Goal: Task Accomplishment & Management: Manage account settings

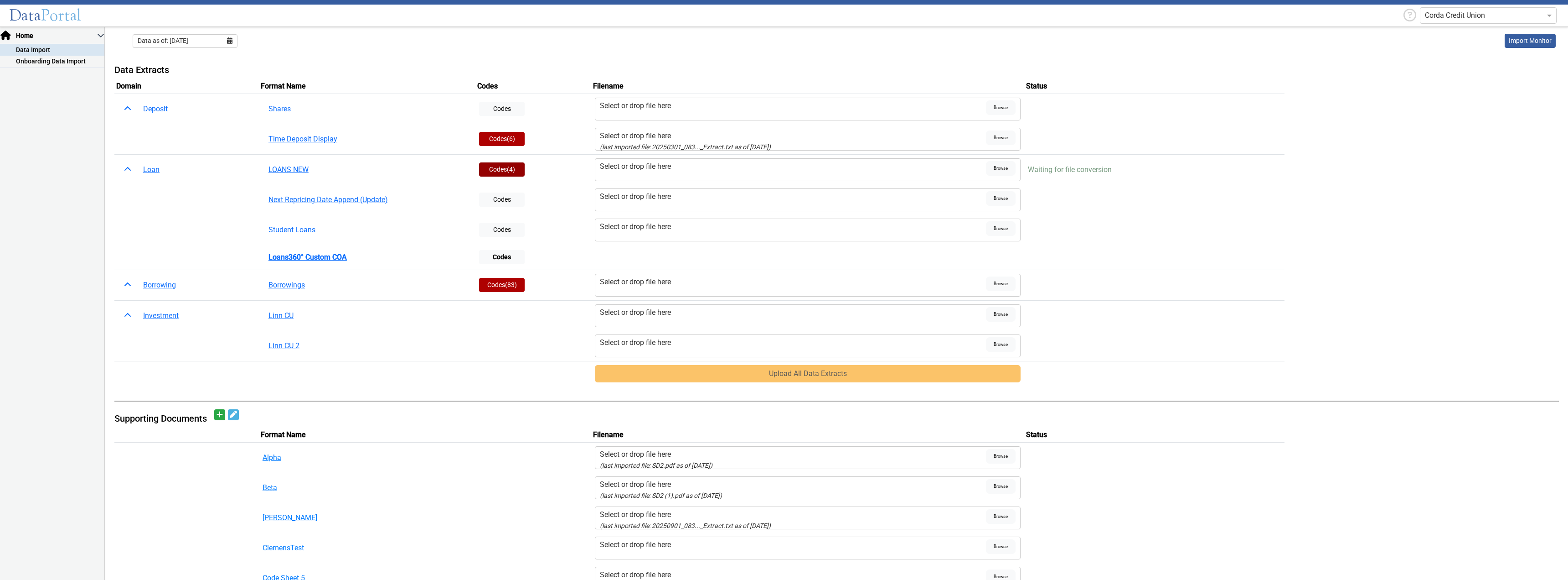
click at [507, 171] on span "(4)" at bounding box center [511, 169] width 8 height 7
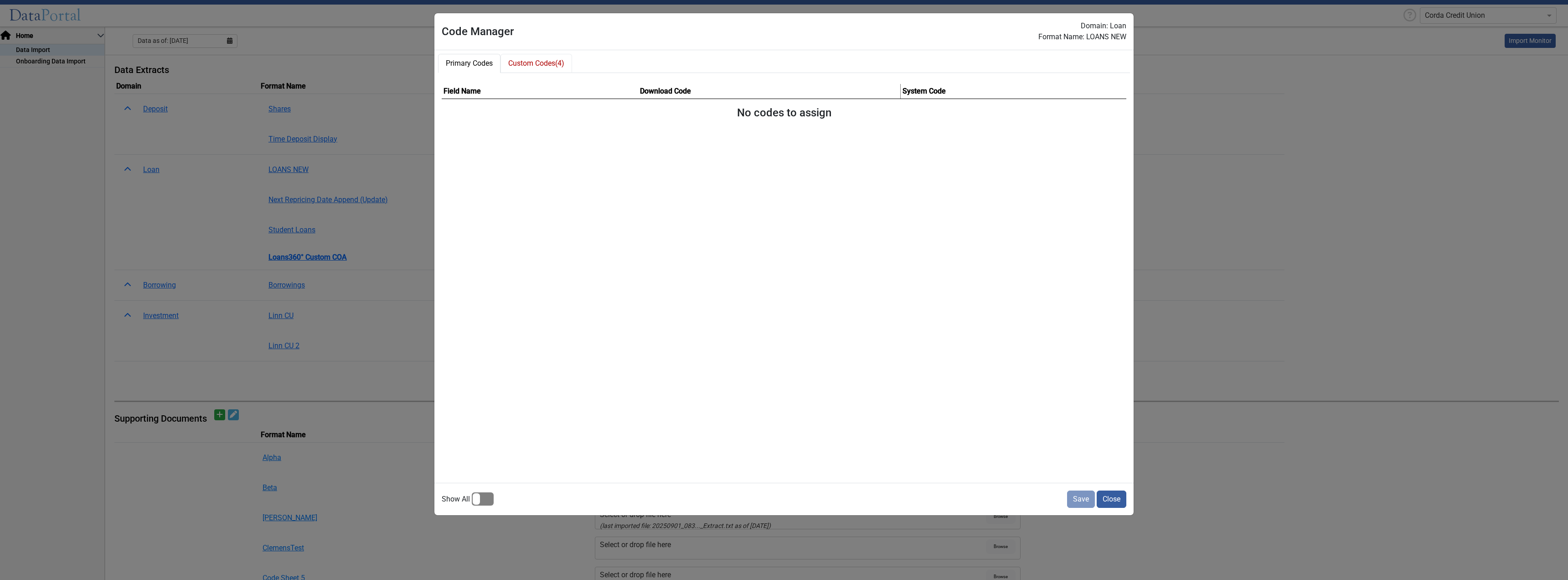
click at [523, 64] on button "Custom Codes (4)" at bounding box center [537, 64] width 72 height 20
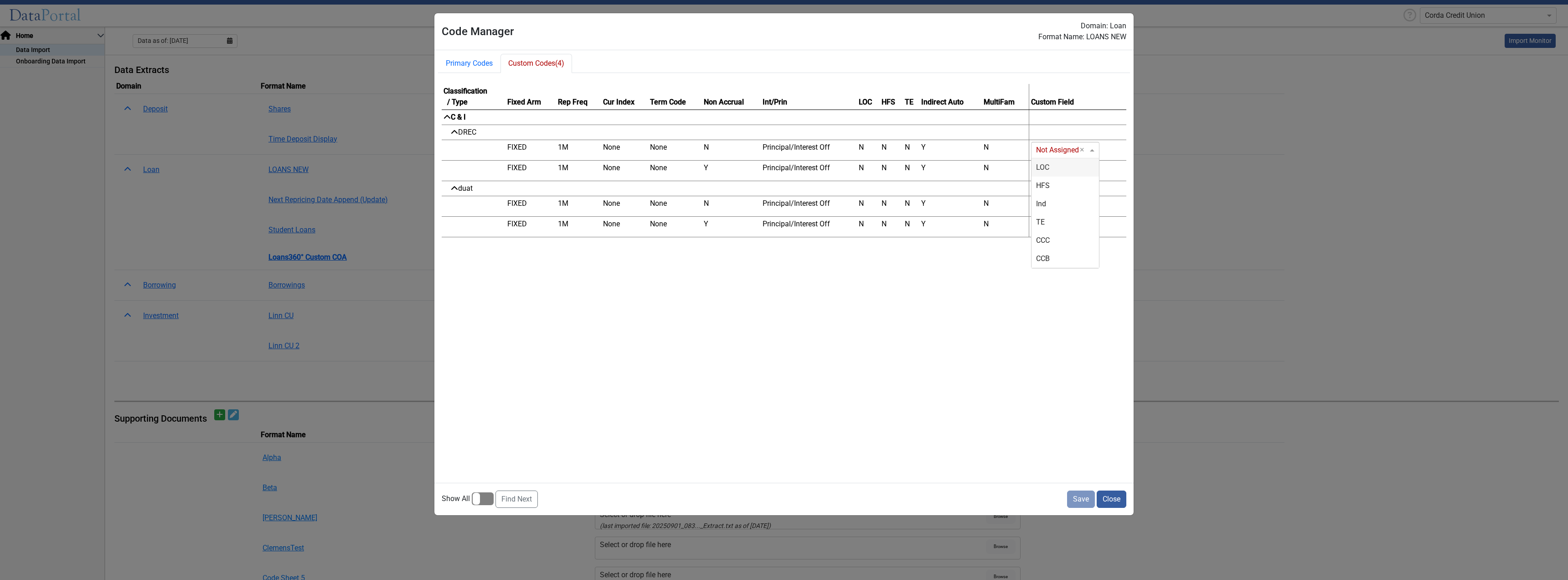
click at [1054, 149] on input "Loan Custom Codes" at bounding box center [1056, 149] width 40 height 11
click at [1062, 168] on div "LOC" at bounding box center [1065, 167] width 68 height 18
click at [1054, 173] on input "Loan Custom Codes" at bounding box center [1056, 170] width 40 height 11
click at [1049, 191] on div "LOC" at bounding box center [1065, 187] width 68 height 18
click at [1048, 205] on input "Loan Custom Codes" at bounding box center [1056, 205] width 40 height 11
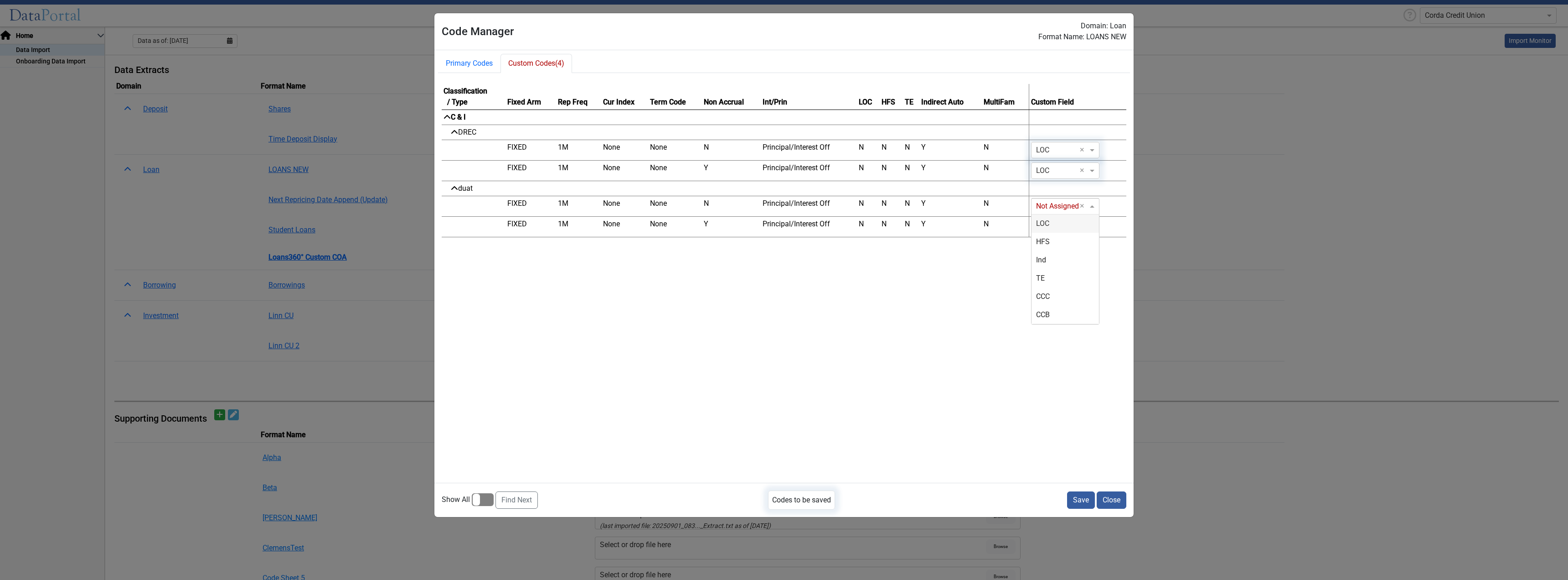
click at [1045, 231] on div "LOC" at bounding box center [1065, 223] width 68 height 18
click at [1045, 228] on input "Loan Custom Codes" at bounding box center [1056, 226] width 40 height 11
click at [1049, 247] on div "LOC" at bounding box center [1065, 244] width 68 height 18
click at [966, 347] on div "Classification / Type Fixed Arm Rep Freq Cur Index Term Code Non Accrual Int/Pr…" at bounding box center [784, 279] width 699 height 406
click at [1079, 499] on button "Save" at bounding box center [1081, 499] width 28 height 17
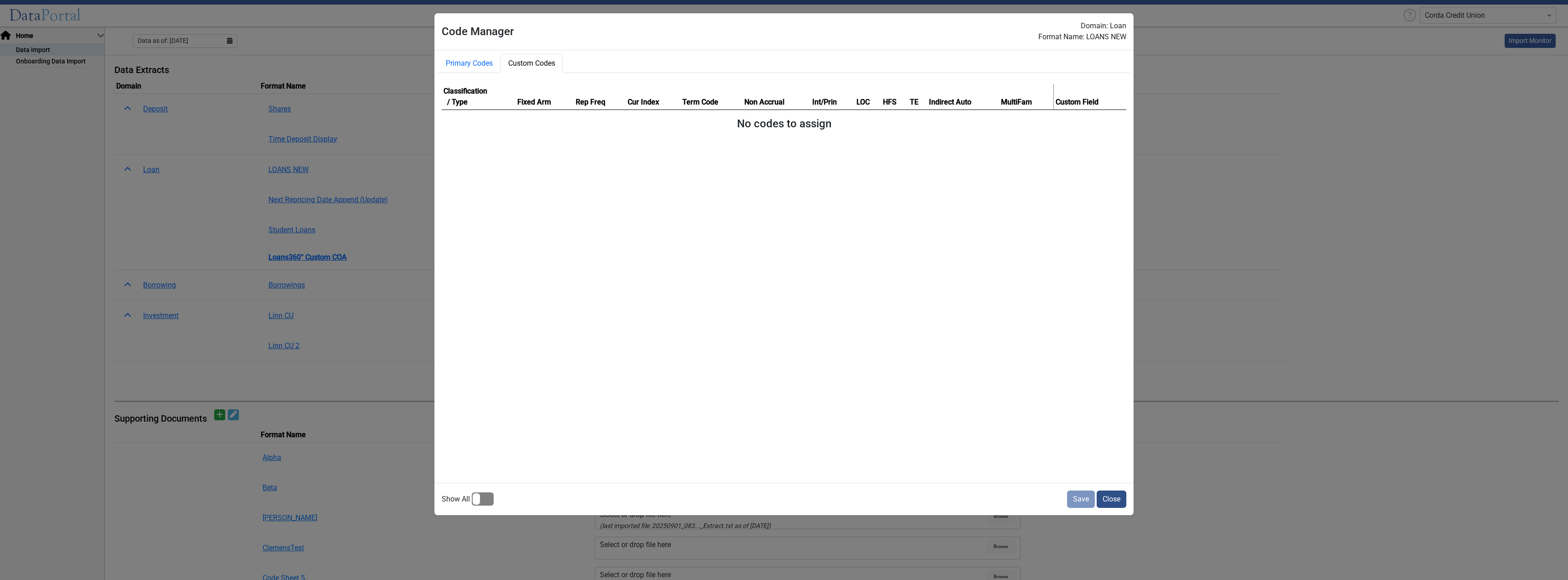
click at [1106, 499] on button "Close" at bounding box center [1111, 499] width 29 height 17
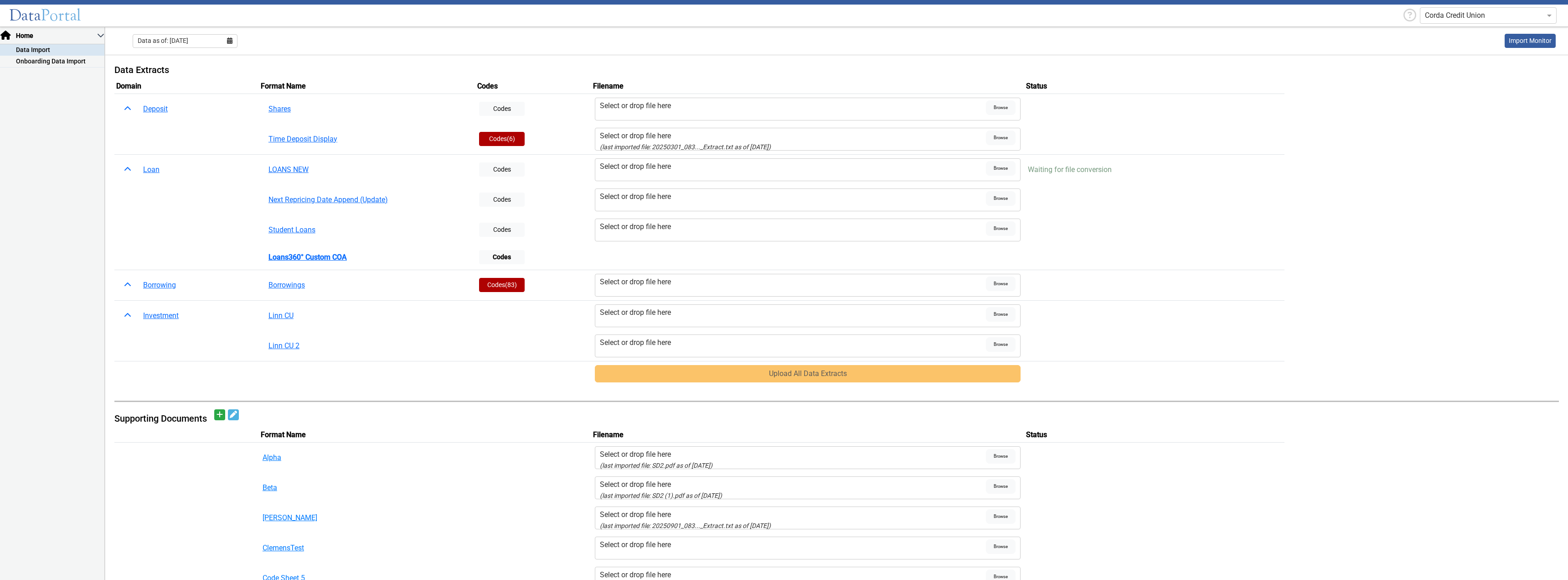
click at [1246, 194] on td "Uploads" at bounding box center [1154, 200] width 260 height 30
click at [1339, 182] on table "Domain Format Name Codes Filename Status Deposit Shares Codes Select or drop fi…" at bounding box center [837, 232] width 1444 height 307
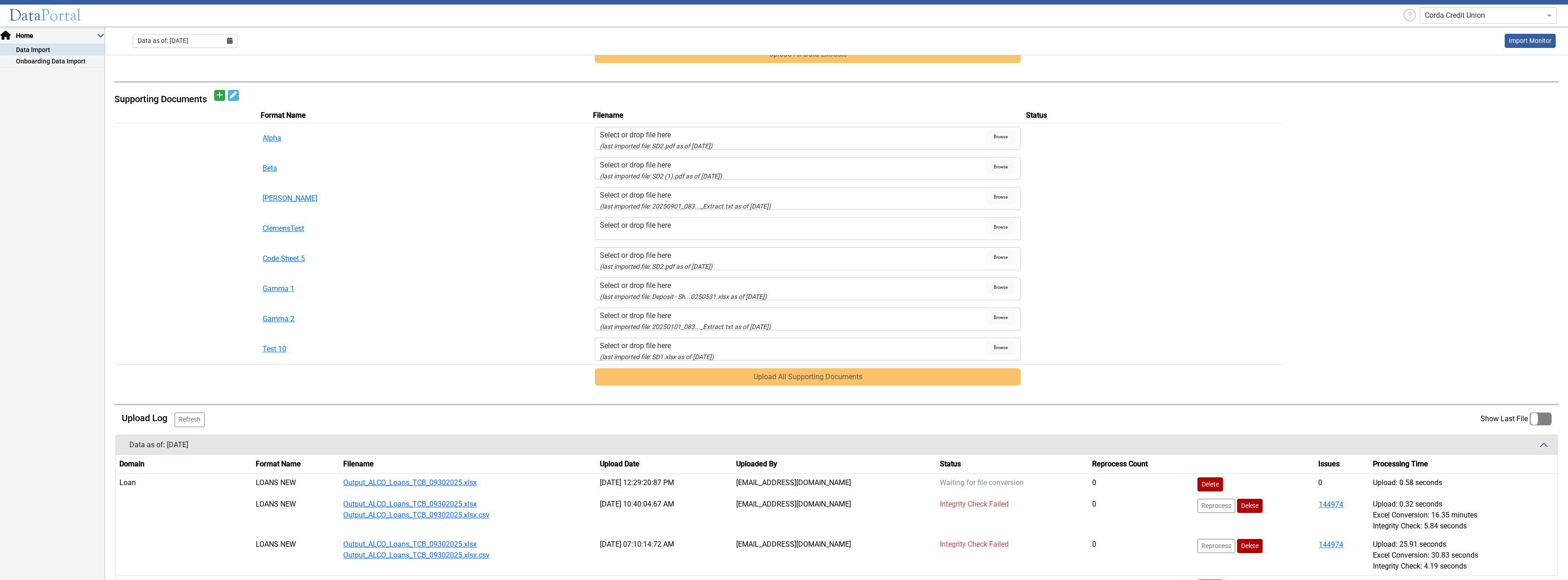
scroll to position [456, 0]
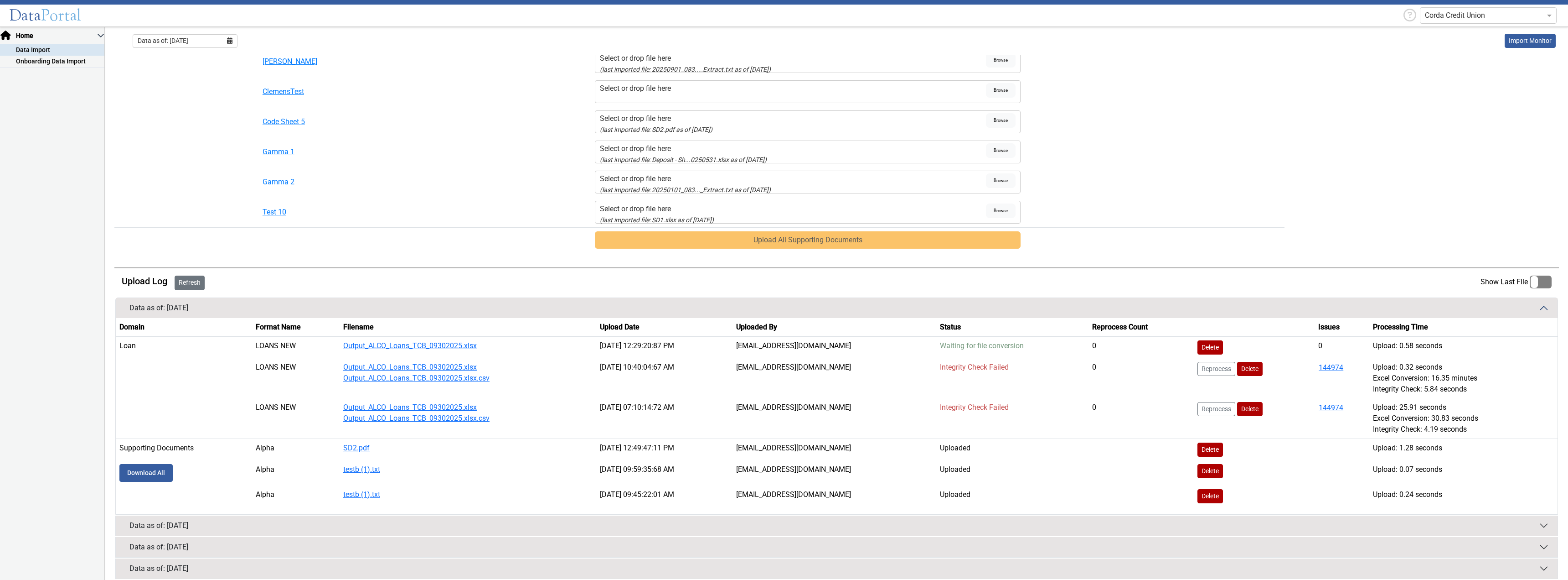
click at [190, 281] on button "Refresh" at bounding box center [189, 283] width 30 height 15
click at [234, 42] on div "Data as of: [DATE]" at bounding box center [185, 41] width 105 height 14
click at [214, 110] on button "Jun" at bounding box center [216, 110] width 29 height 15
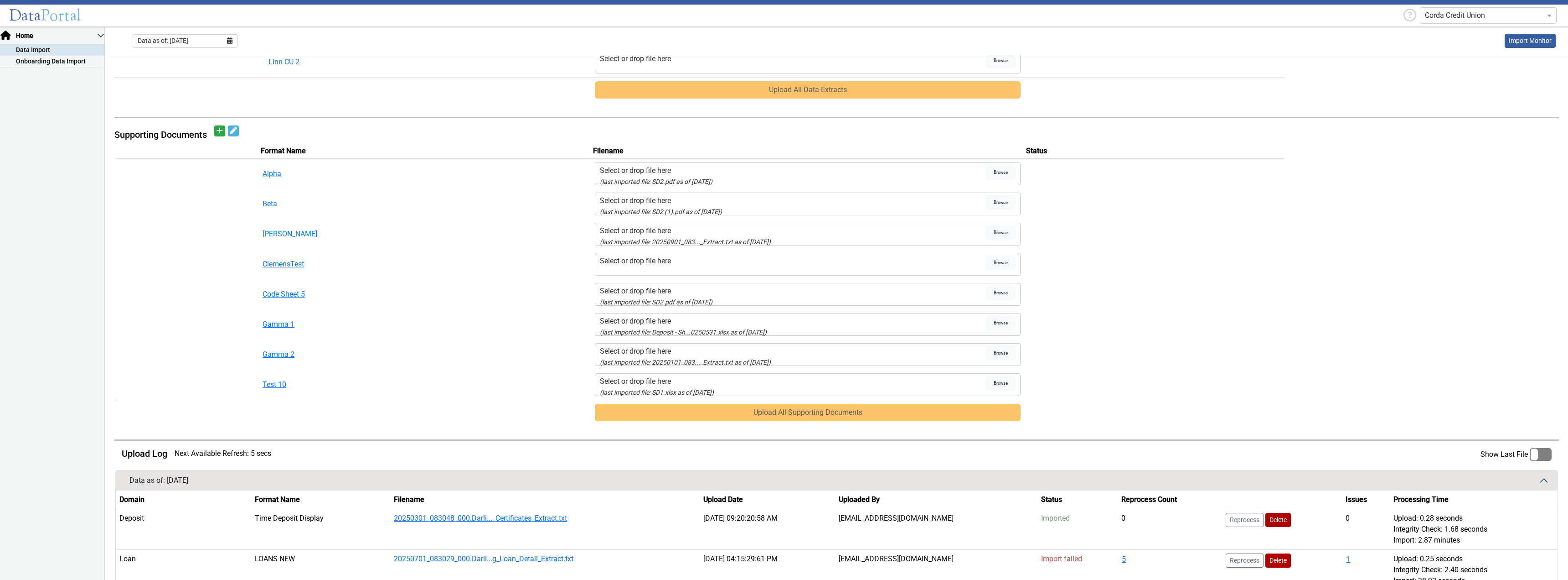
scroll to position [456, 0]
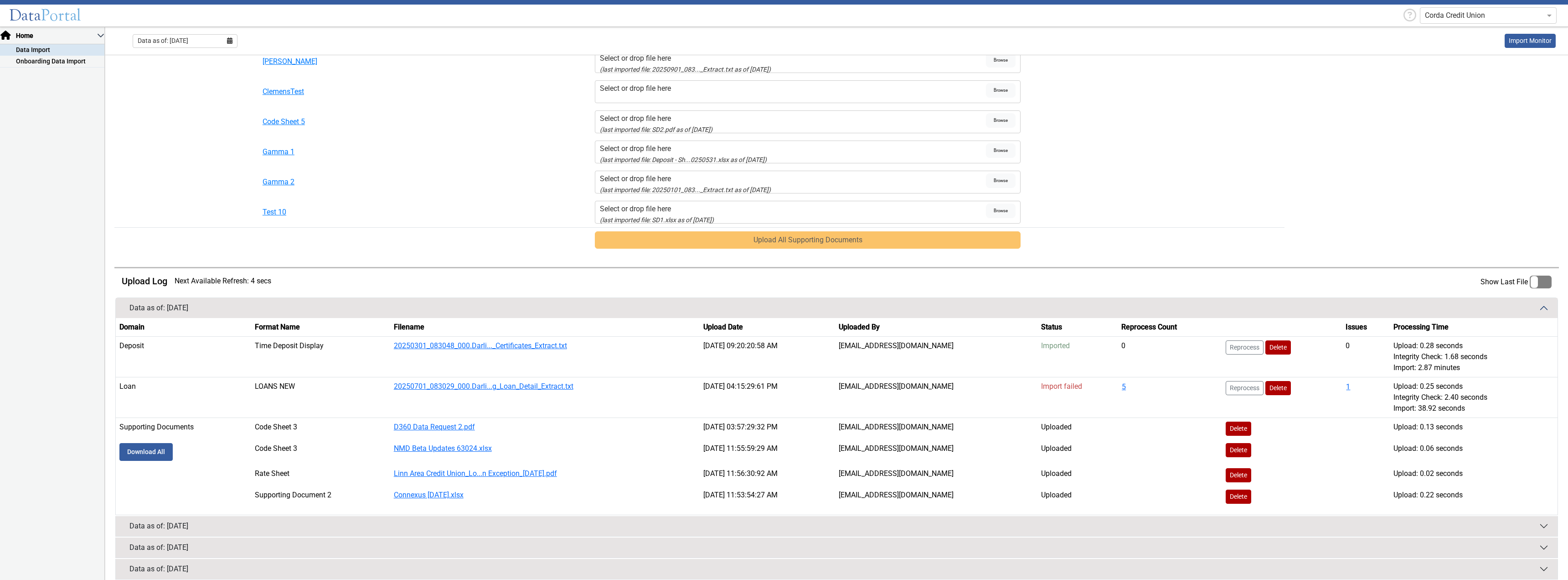
click at [454, 240] on td "SupportingDocs" at bounding box center [367, 239] width 217 height 25
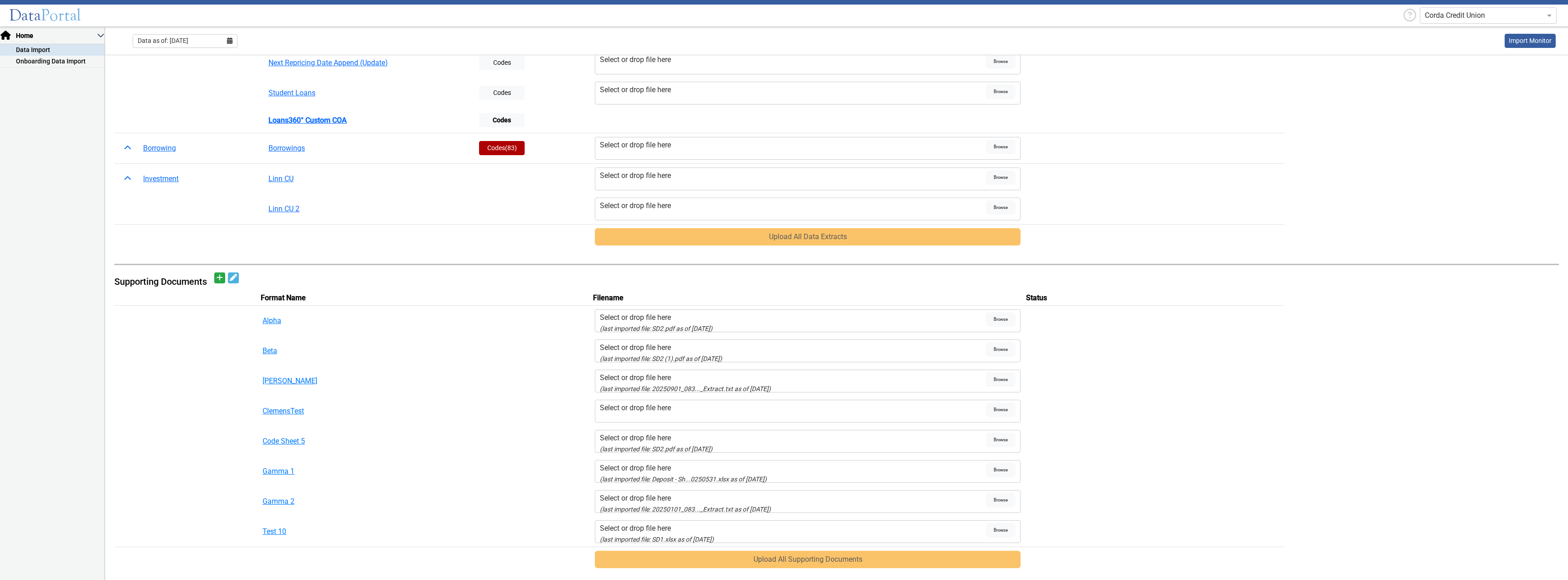
scroll to position [0, 0]
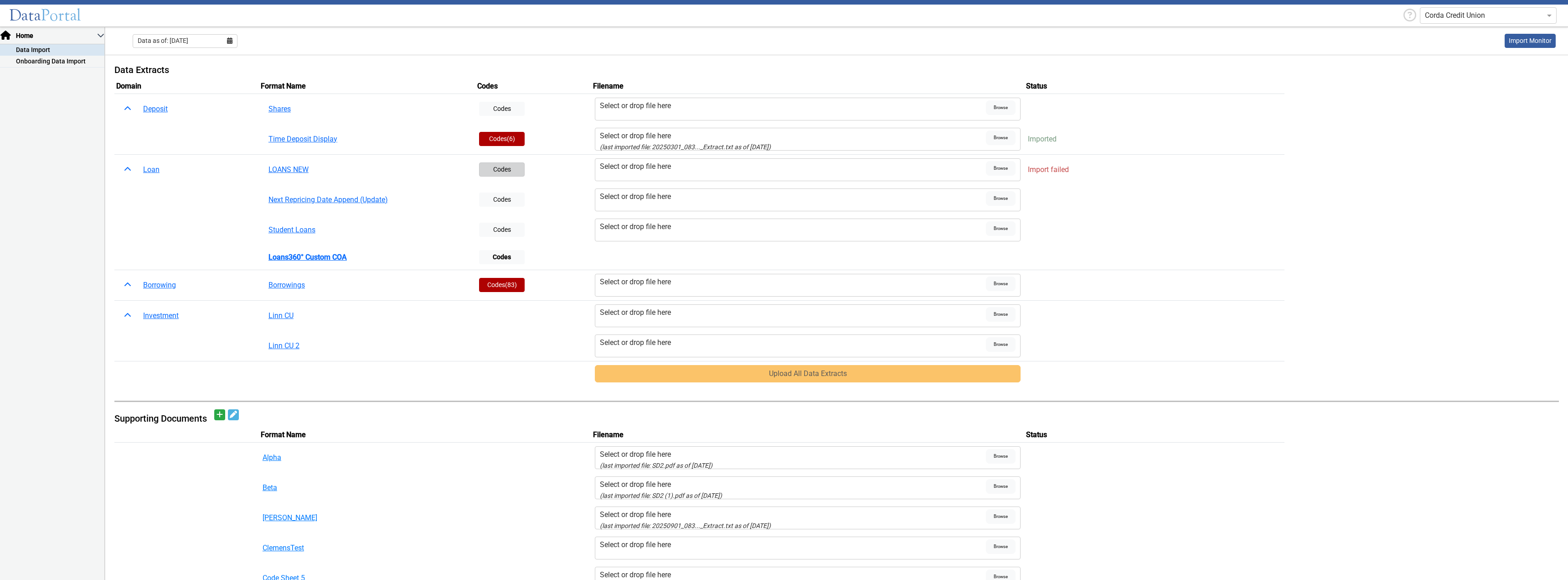
click at [510, 168] on button "Codes" at bounding box center [501, 169] width 46 height 14
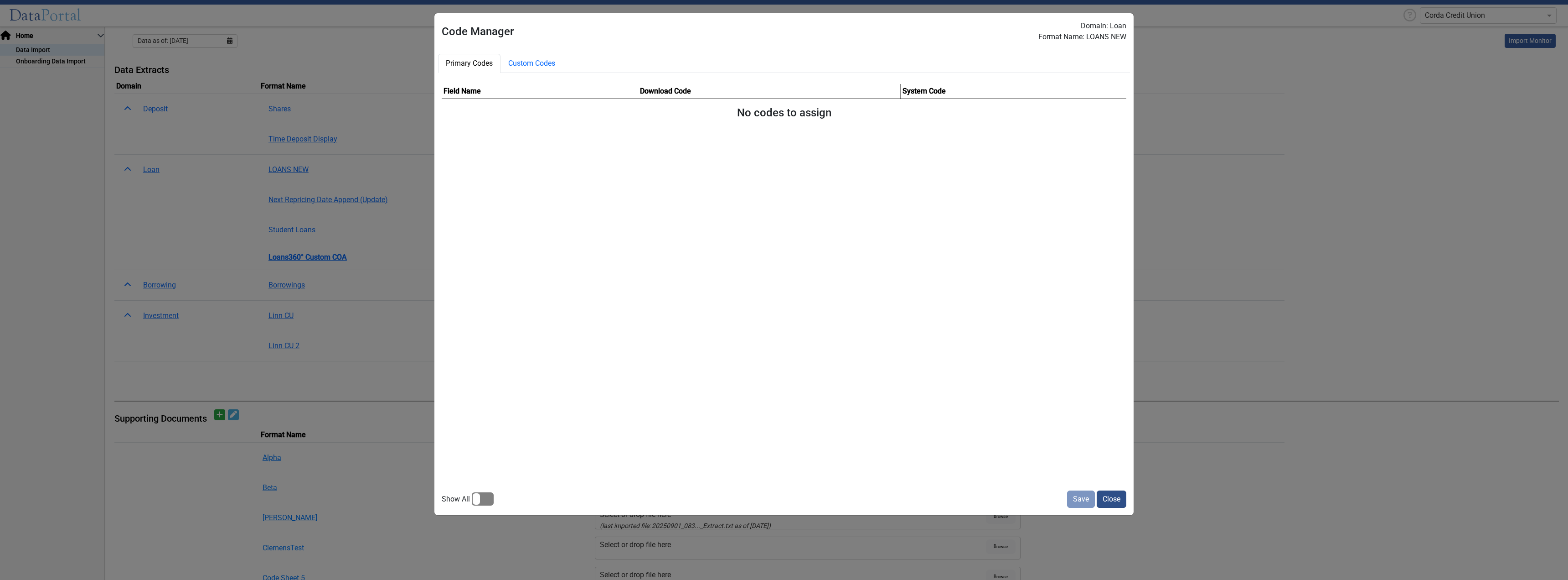
click at [1126, 496] on button "Close" at bounding box center [1111, 499] width 29 height 17
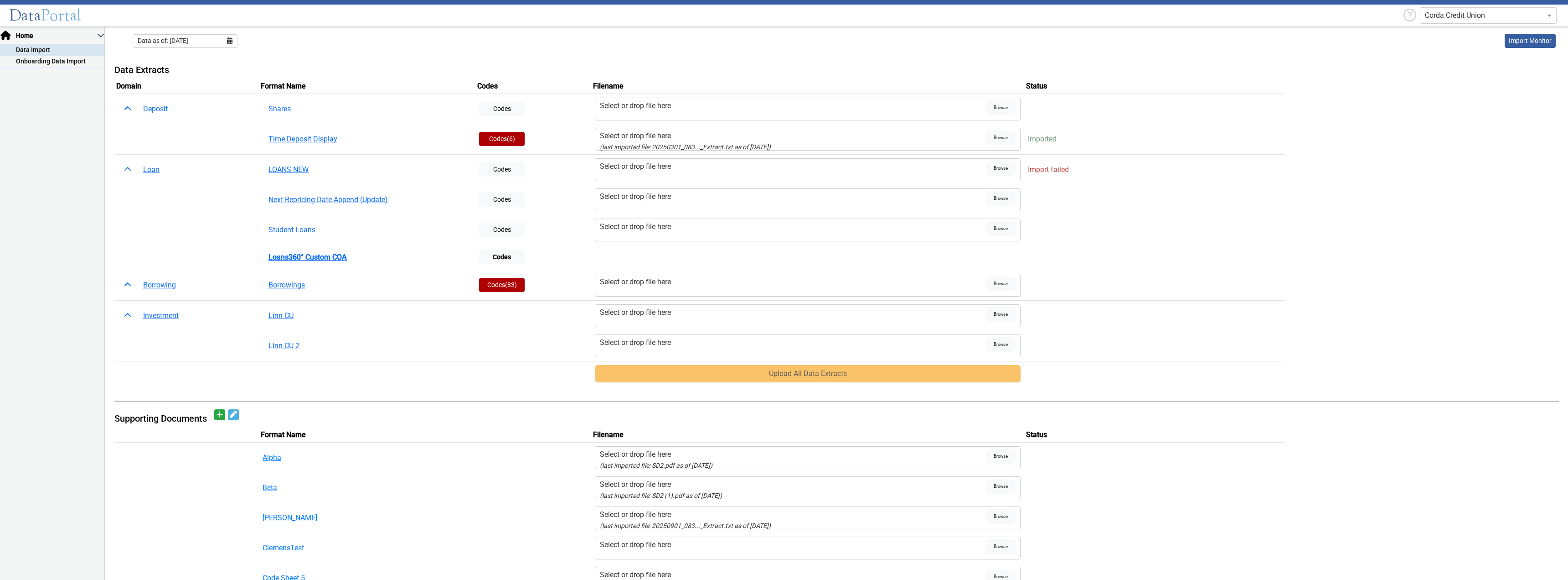
click at [1174, 376] on td "Uploads" at bounding box center [1154, 373] width 260 height 25
click at [1334, 371] on td "Uploads" at bounding box center [1421, 373] width 274 height 25
click at [1404, 164] on table "Domain Format Name Codes Filename Status Deposit Shares Codes Select or drop fi…" at bounding box center [837, 232] width 1444 height 307
click at [184, 208] on td "Uploads" at bounding box center [186, 200] width 144 height 30
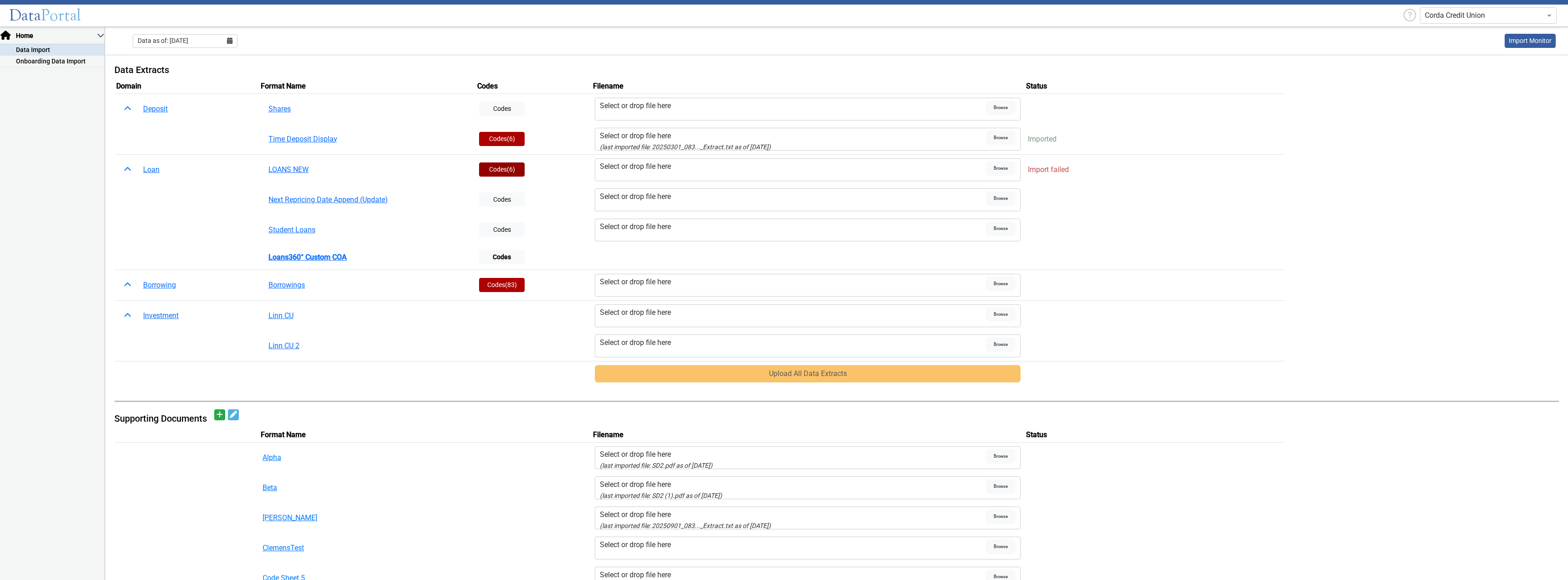
click at [488, 170] on button "Codes (6)" at bounding box center [501, 169] width 46 height 14
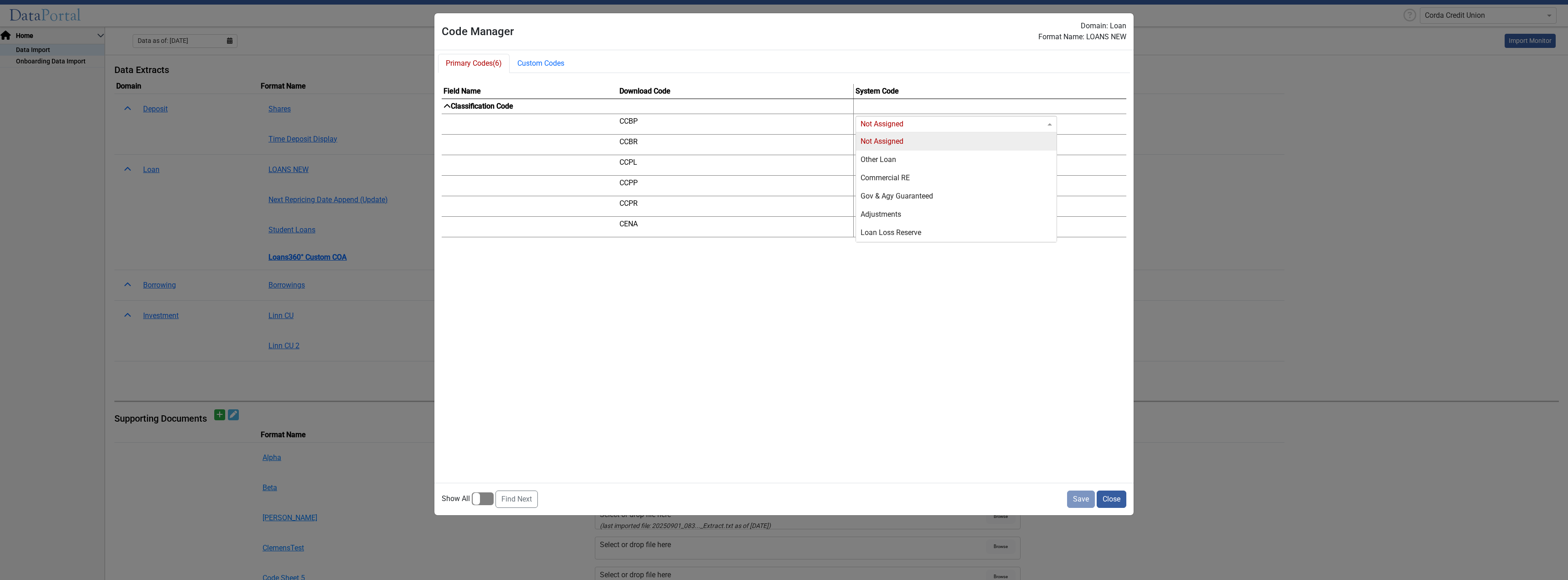
click at [965, 121] on input "Codes" at bounding box center [947, 124] width 173 height 11
click at [911, 161] on div "Other Loan" at bounding box center [956, 160] width 201 height 18
click at [910, 144] on input "Codes" at bounding box center [947, 144] width 173 height 11
click at [907, 173] on div "Other Loan" at bounding box center [956, 180] width 201 height 18
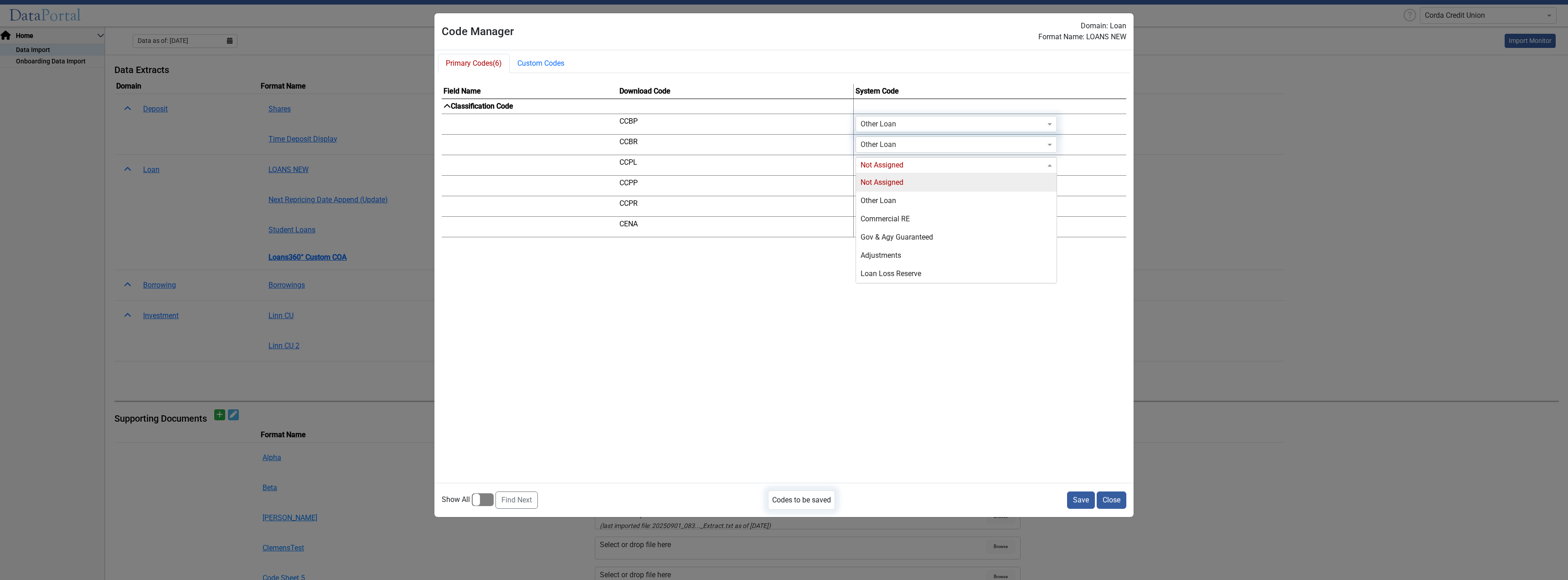
click at [908, 161] on input "Codes" at bounding box center [947, 165] width 173 height 11
click at [902, 200] on div "Other Loan" at bounding box center [956, 200] width 201 height 18
click at [905, 187] on input "Codes" at bounding box center [947, 185] width 173 height 11
click at [904, 223] on div "Other Loan" at bounding box center [956, 221] width 201 height 18
click at [907, 208] on input "Codes" at bounding box center [947, 205] width 173 height 11
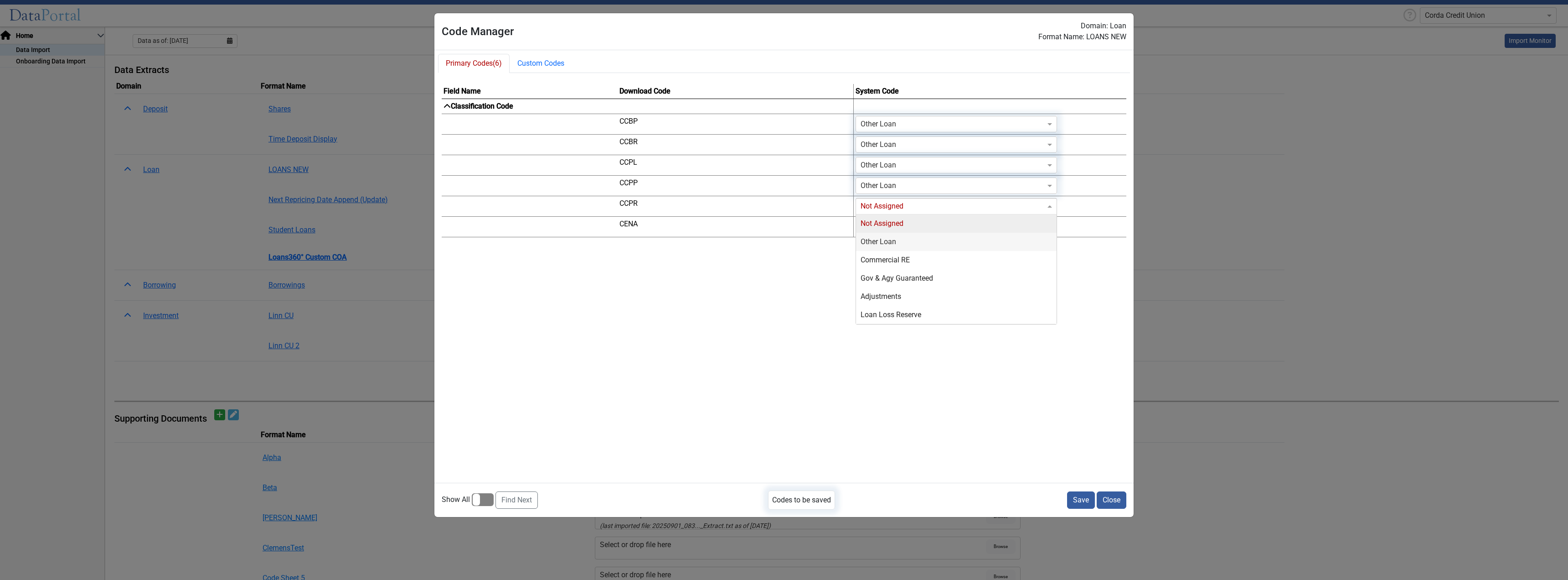
click at [902, 237] on div "Other Loan" at bounding box center [956, 242] width 201 height 18
click at [904, 226] on input "Codes" at bounding box center [947, 226] width 173 height 11
click at [898, 258] on div "Other Loan" at bounding box center [956, 262] width 201 height 18
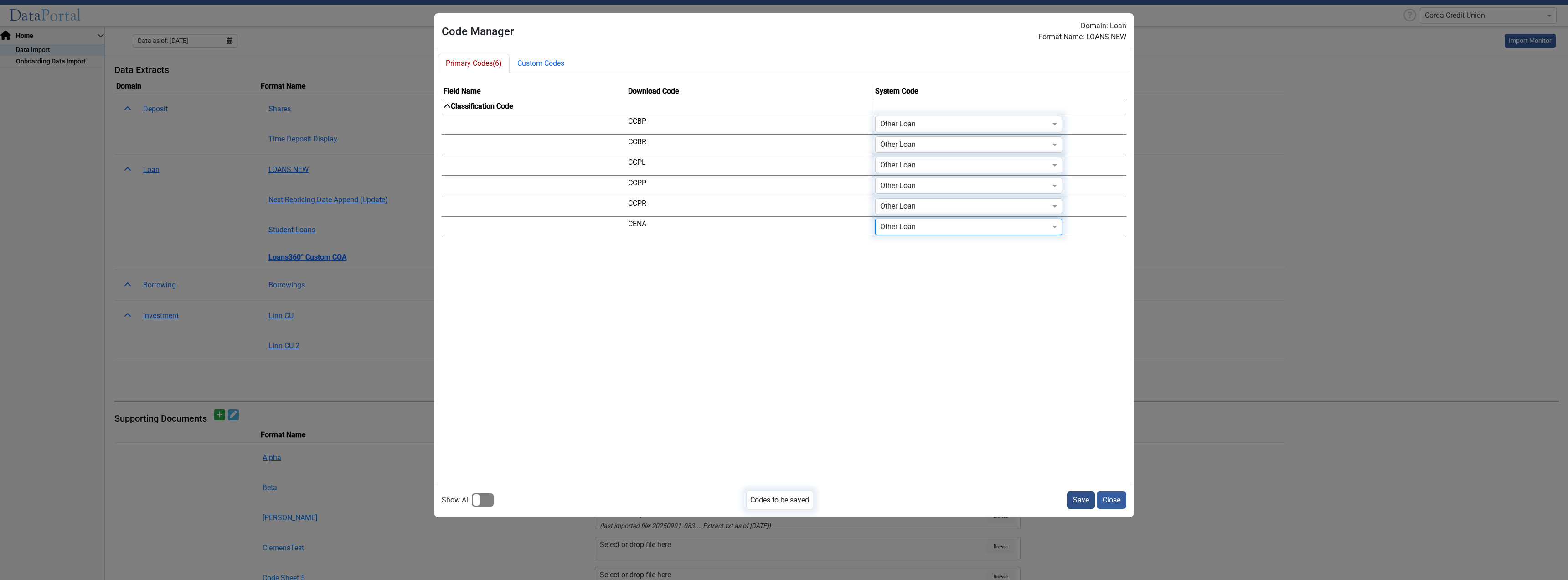
click at [1080, 501] on button "Save" at bounding box center [1081, 499] width 28 height 17
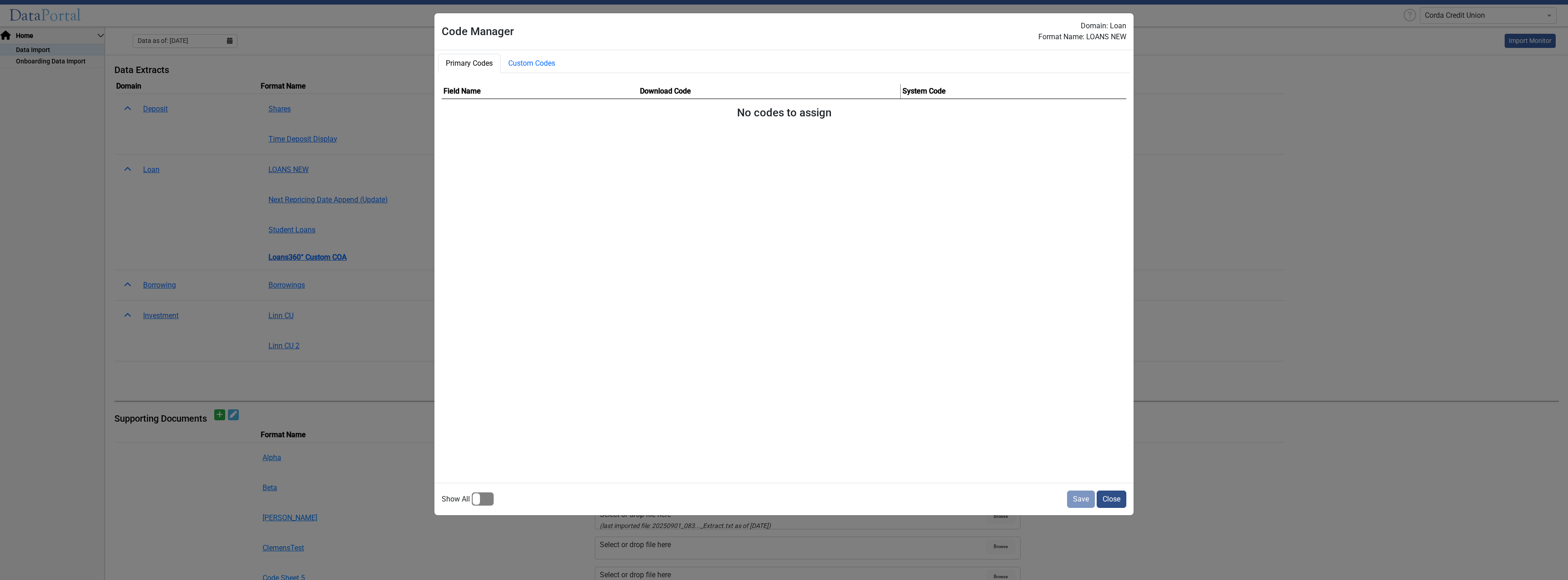
click at [1110, 498] on button "Close" at bounding box center [1111, 499] width 29 height 17
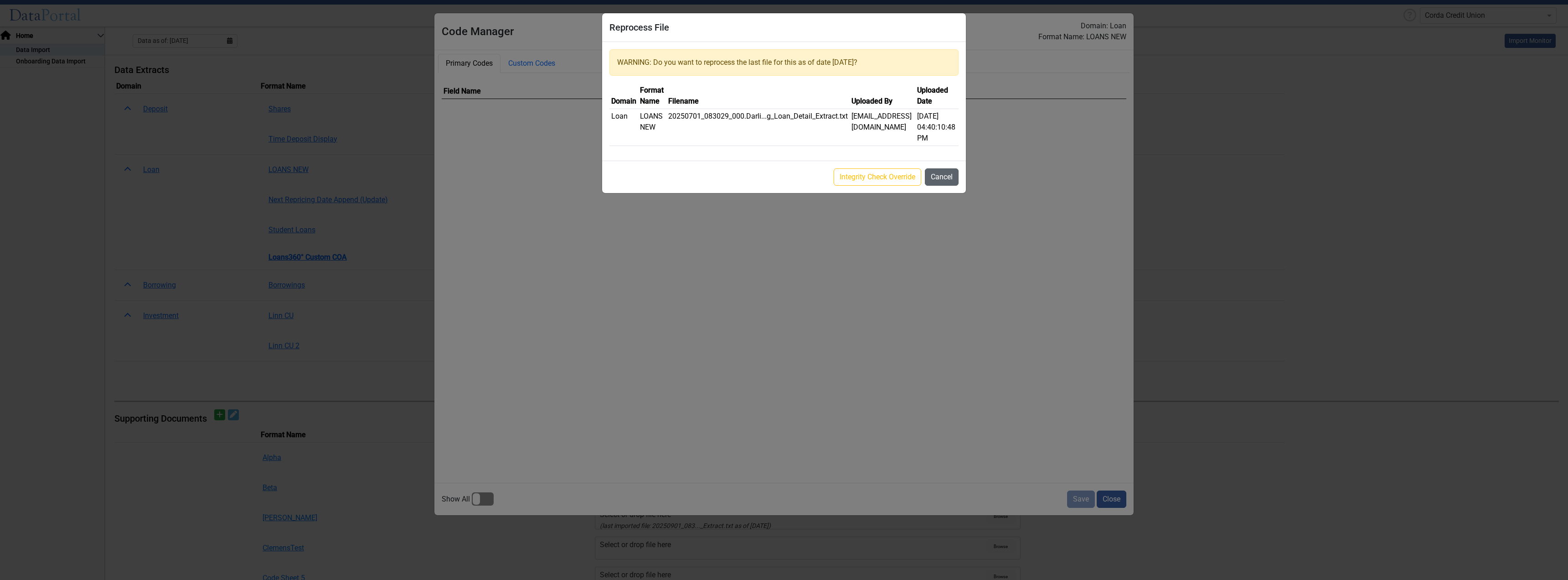
click at [943, 178] on button "Cancel" at bounding box center [941, 177] width 33 height 17
